Goal: Transaction & Acquisition: Book appointment/travel/reservation

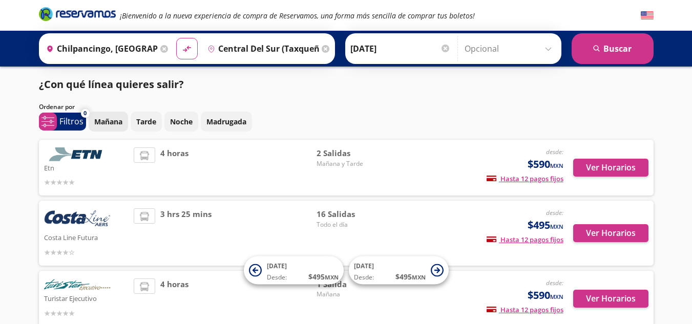
click at [102, 118] on p "Mañana" at bounding box center [108, 121] width 28 height 11
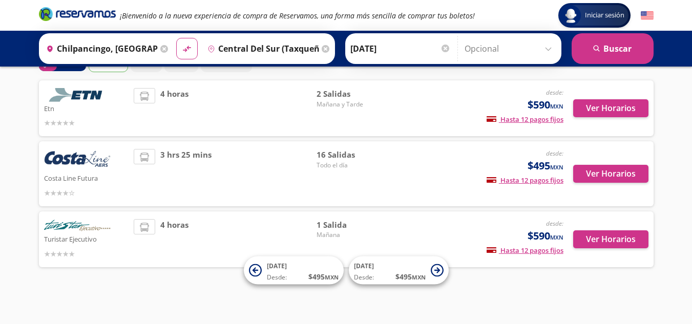
scroll to position [61, 0]
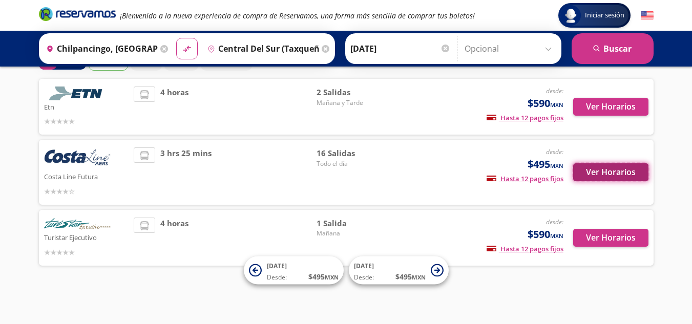
click at [607, 174] on button "Ver Horarios" at bounding box center [610, 172] width 75 height 18
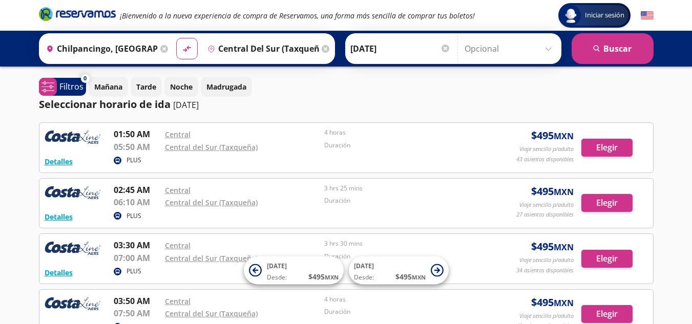
scroll to position [61, 0]
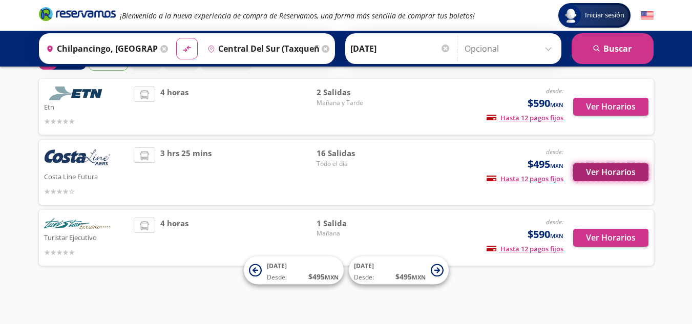
click at [594, 171] on button "Ver Horarios" at bounding box center [610, 172] width 75 height 18
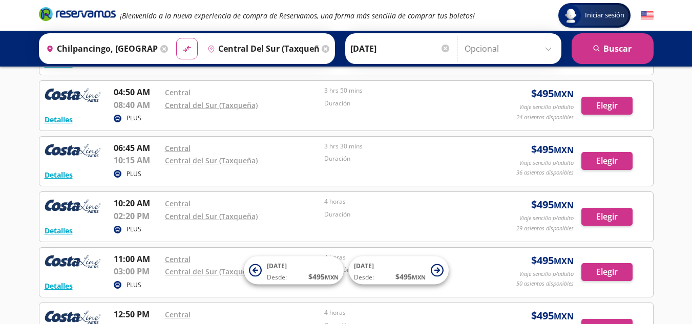
scroll to position [205, 0]
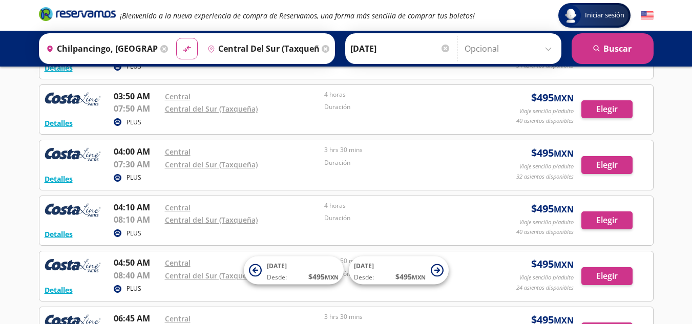
scroll to position [61, 0]
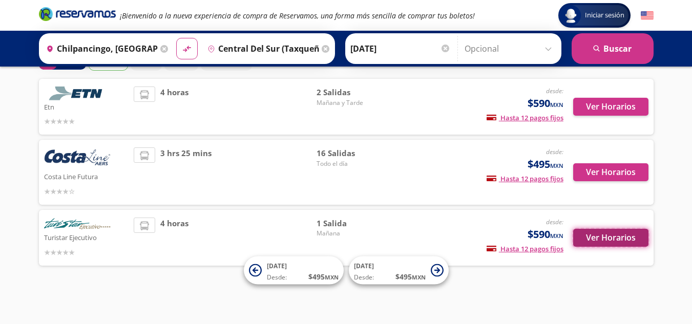
click at [602, 236] on button "Ver Horarios" at bounding box center [610, 238] width 75 height 18
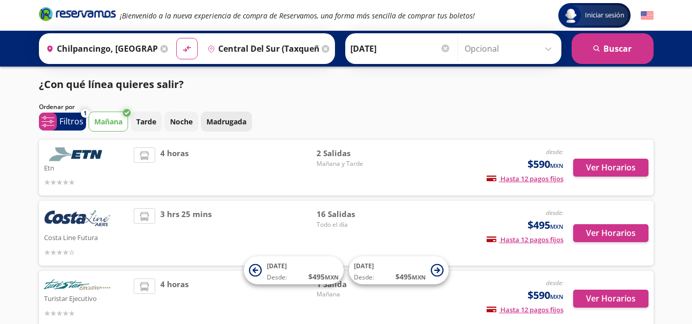
click at [225, 119] on p "Madrugada" at bounding box center [226, 121] width 40 height 11
click at [246, 124] on p "Madrugada" at bounding box center [226, 121] width 40 height 11
click at [580, 169] on button "Ver Horarios" at bounding box center [610, 168] width 75 height 18
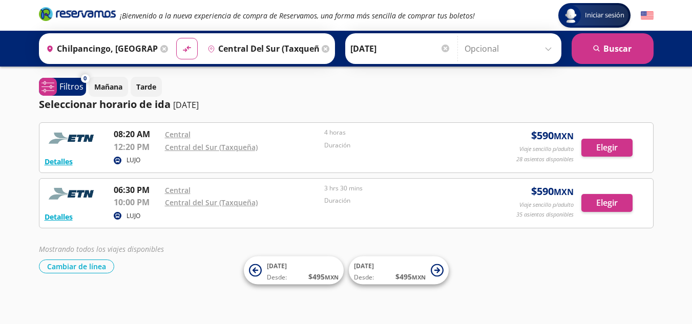
scroll to position [1, 0]
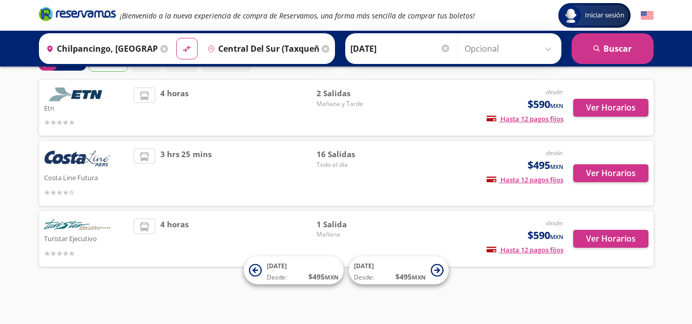
scroll to position [61, 0]
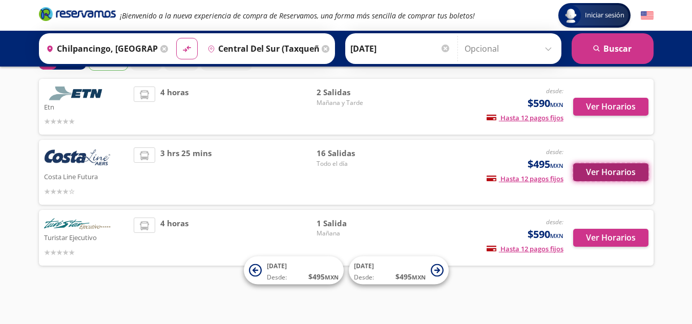
click at [604, 171] on button "Ver Horarios" at bounding box center [610, 172] width 75 height 18
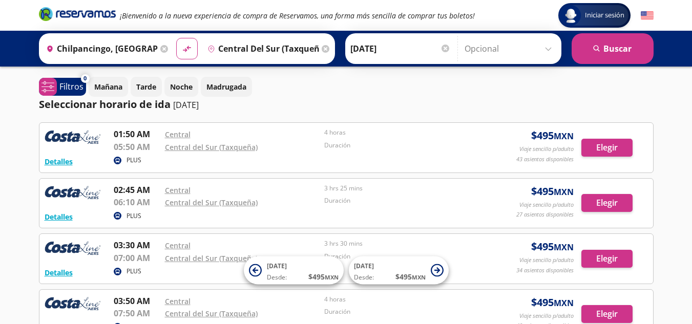
scroll to position [61, 0]
